Goal: Check status

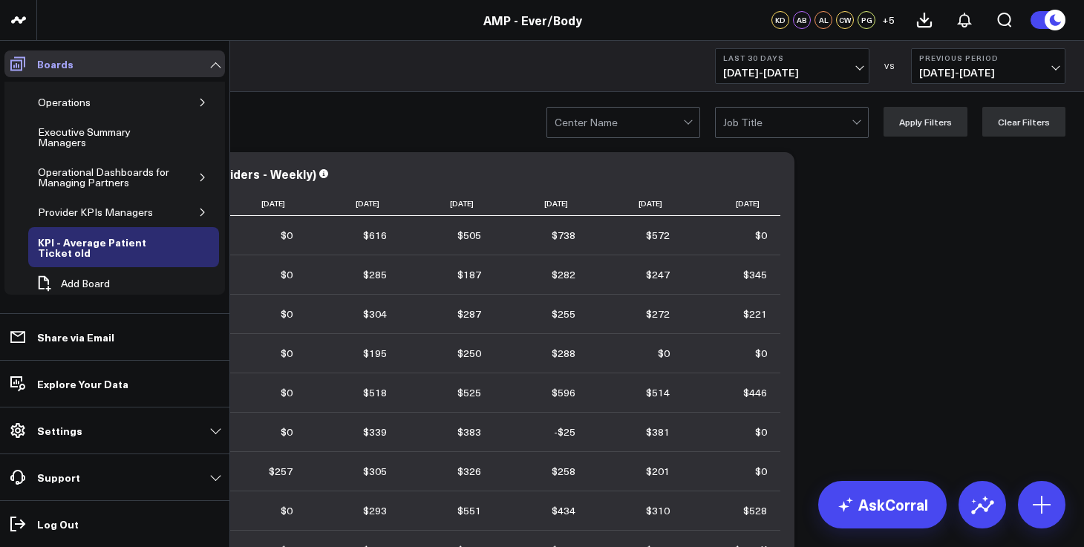
click at [22, 56] on icon at bounding box center [18, 64] width 18 height 18
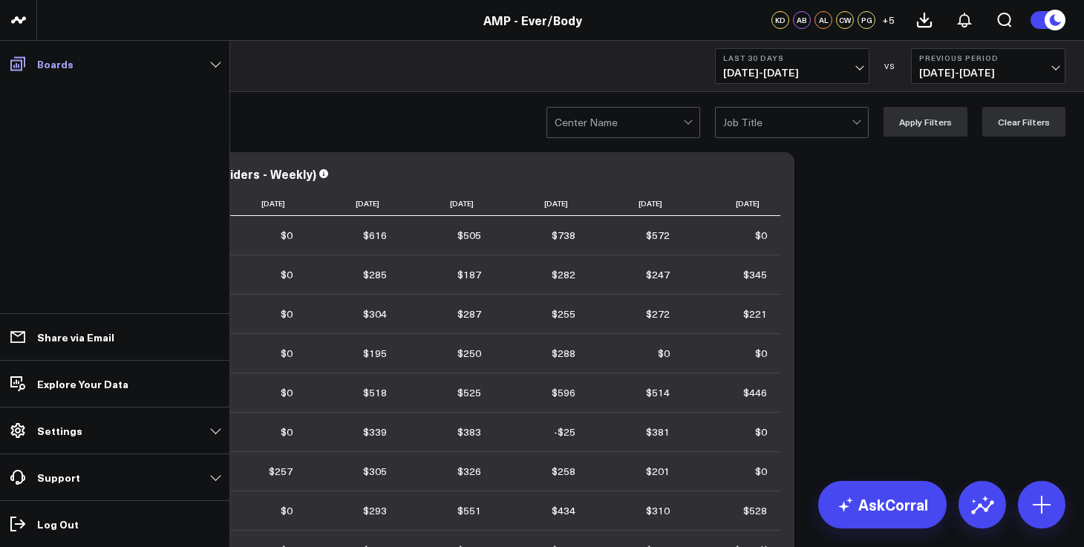
click at [16, 63] on icon at bounding box center [17, 64] width 15 height 14
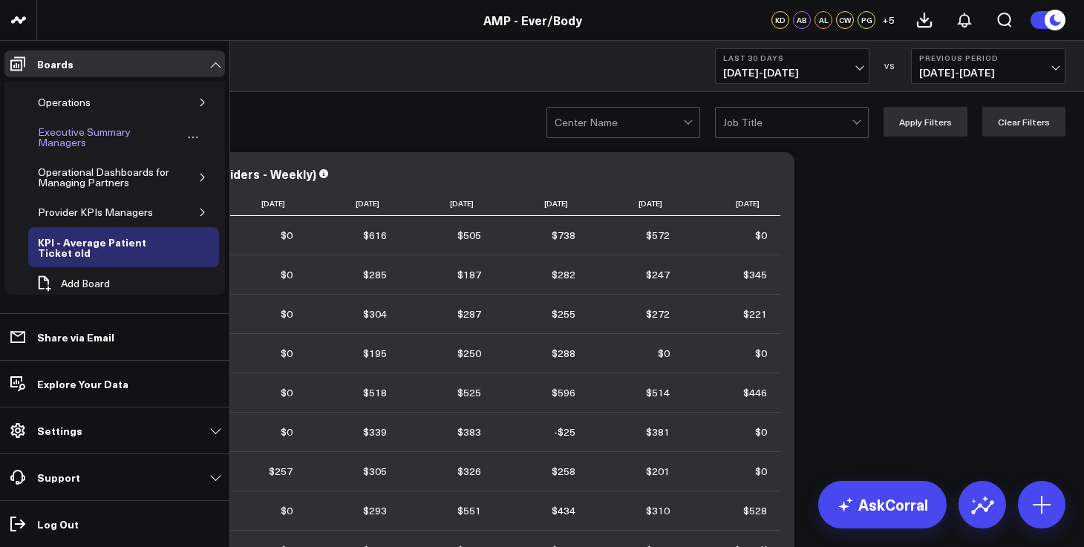
click at [39, 132] on div "Executive Summary Managers" at bounding box center [108, 137] width 148 height 28
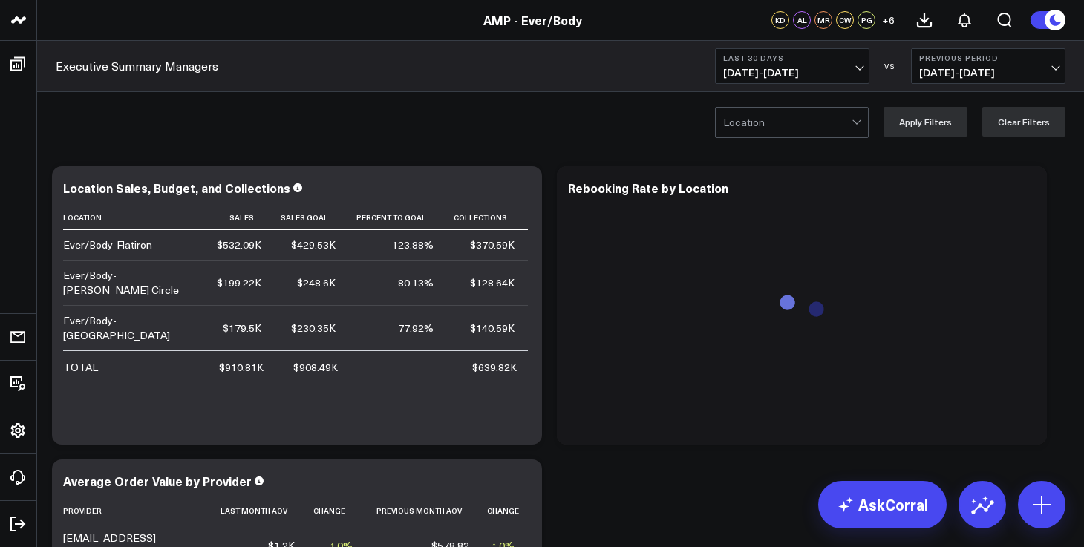
click at [810, 76] on span "[DATE] - [DATE]" at bounding box center [792, 73] width 138 height 12
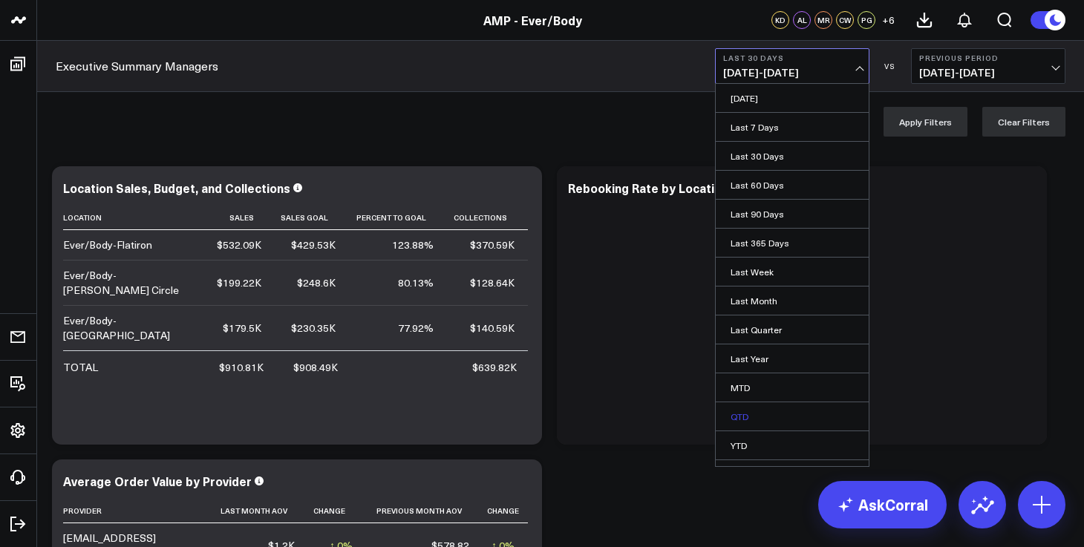
click at [759, 425] on link "QTD" at bounding box center [791, 416] width 153 height 28
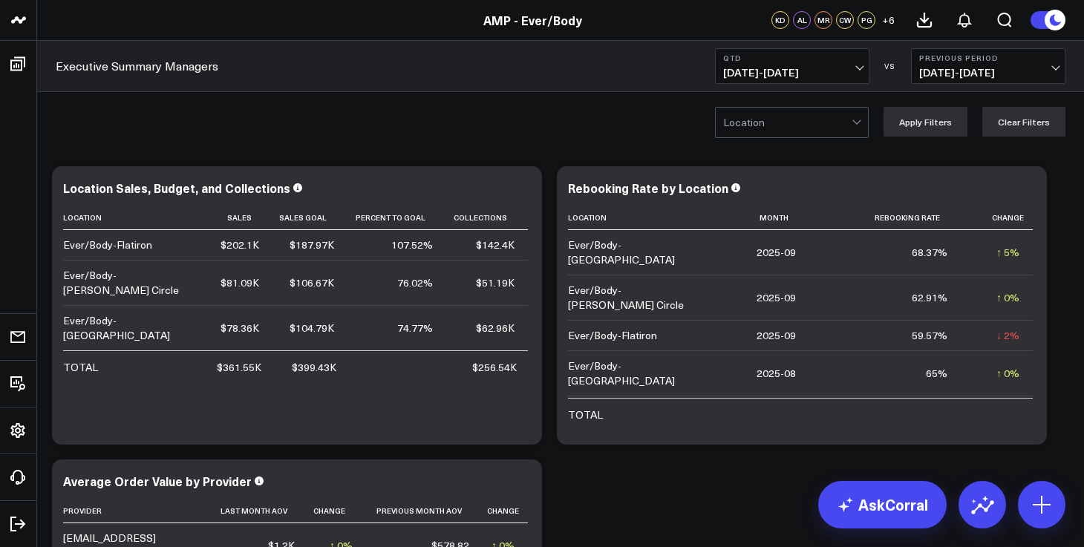
click at [774, 72] on span "[DATE] - [DATE]" at bounding box center [792, 73] width 138 height 12
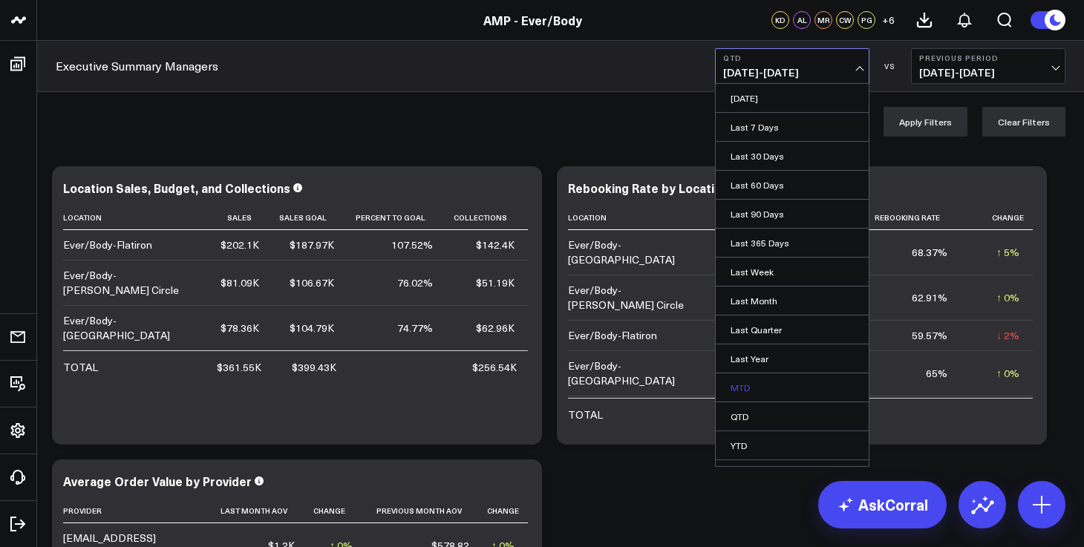
click at [774, 396] on link "MTD" at bounding box center [791, 387] width 153 height 28
